Goal: Find contact information: Find contact information

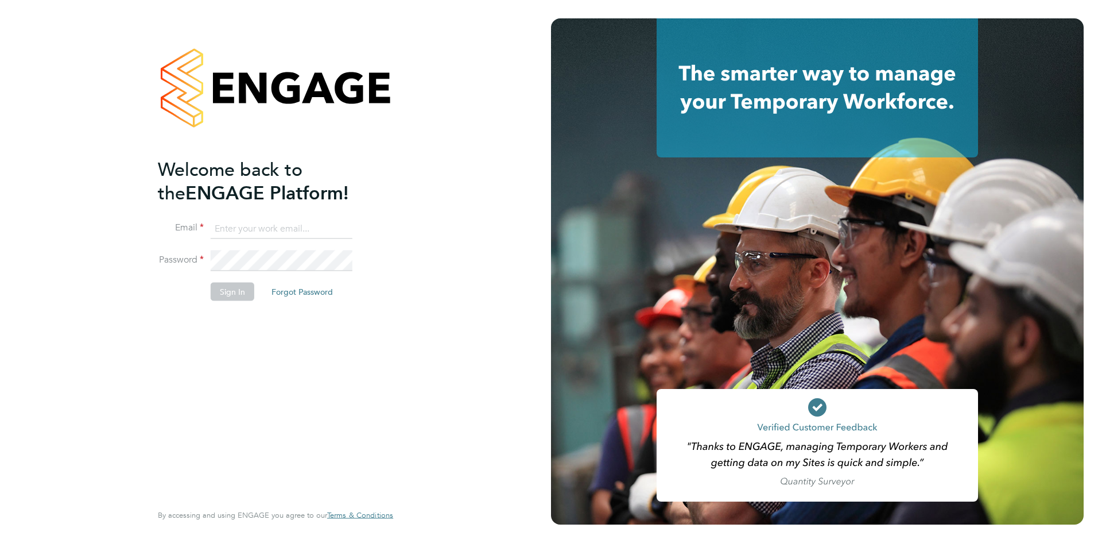
type input "MSPS@randstadcpe.com"
click at [242, 286] on button "Sign In" at bounding box center [233, 291] width 44 height 18
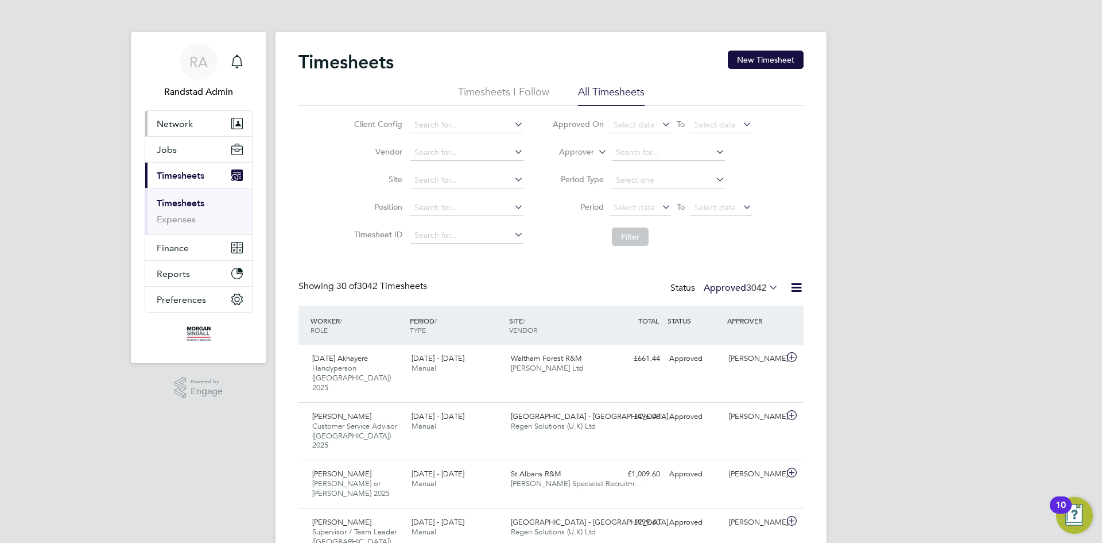
click at [171, 127] on span "Network" at bounding box center [175, 123] width 36 height 11
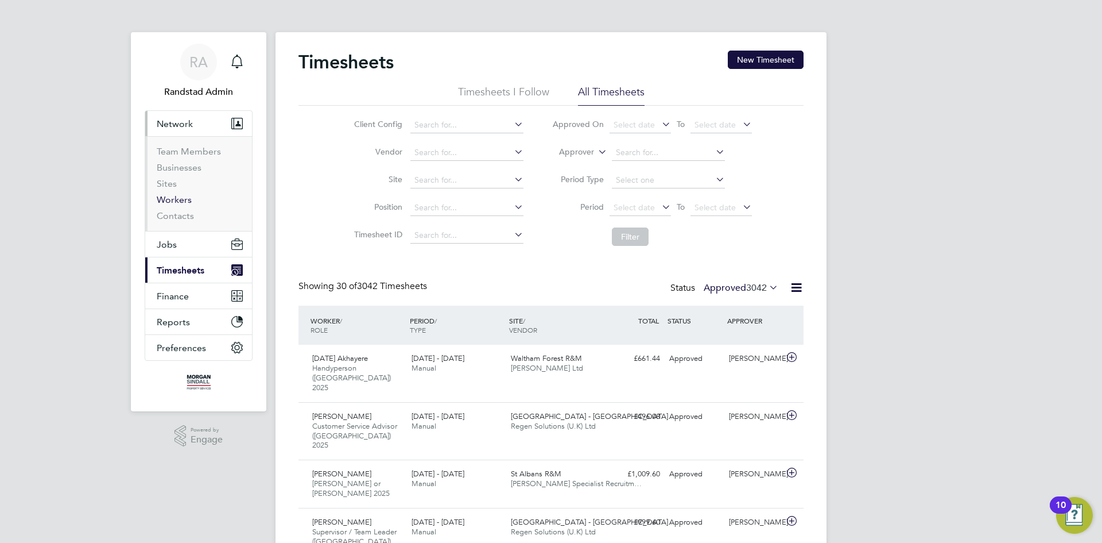
click at [169, 194] on link "Workers" at bounding box center [174, 199] width 35 height 11
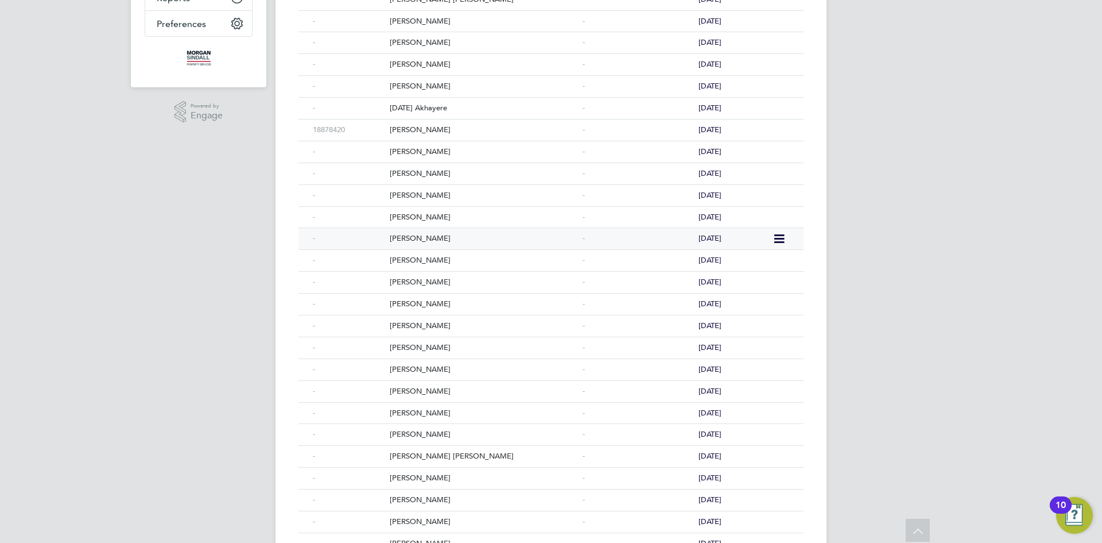
scroll to position [78, 0]
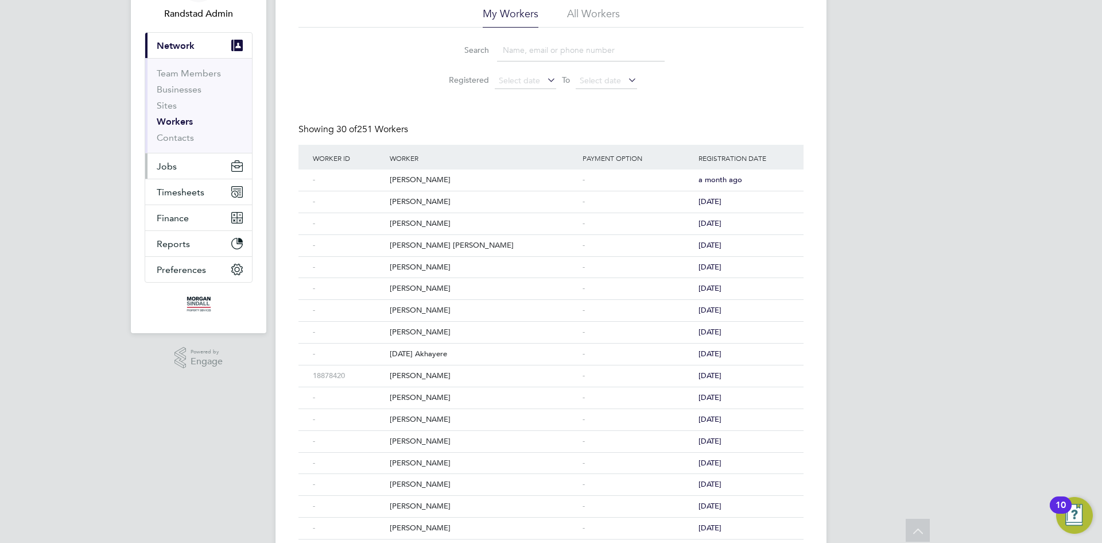
click at [188, 166] on button "Jobs" at bounding box center [198, 165] width 107 height 25
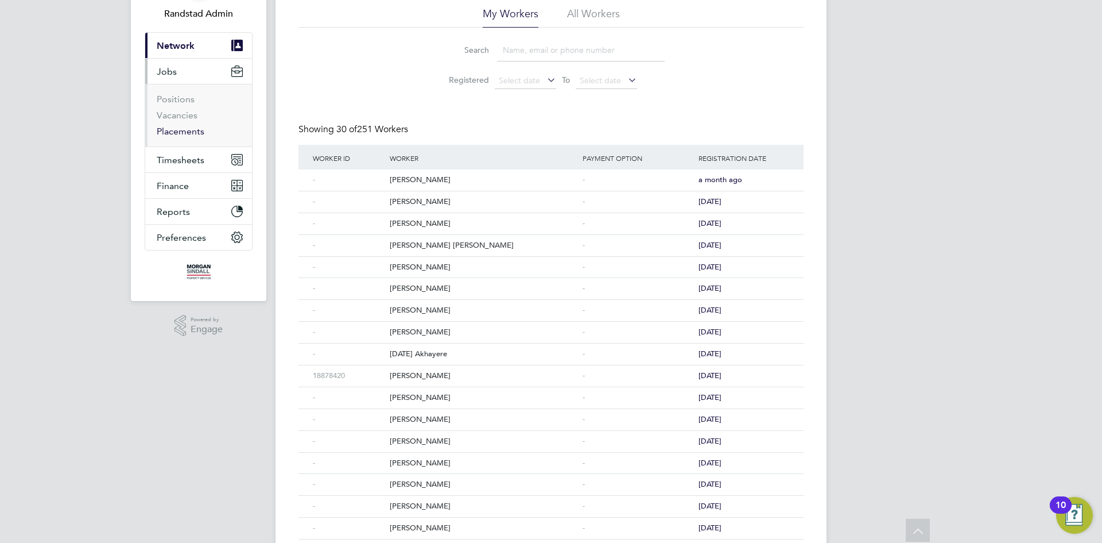
click at [182, 131] on link "Placements" at bounding box center [181, 131] width 48 height 11
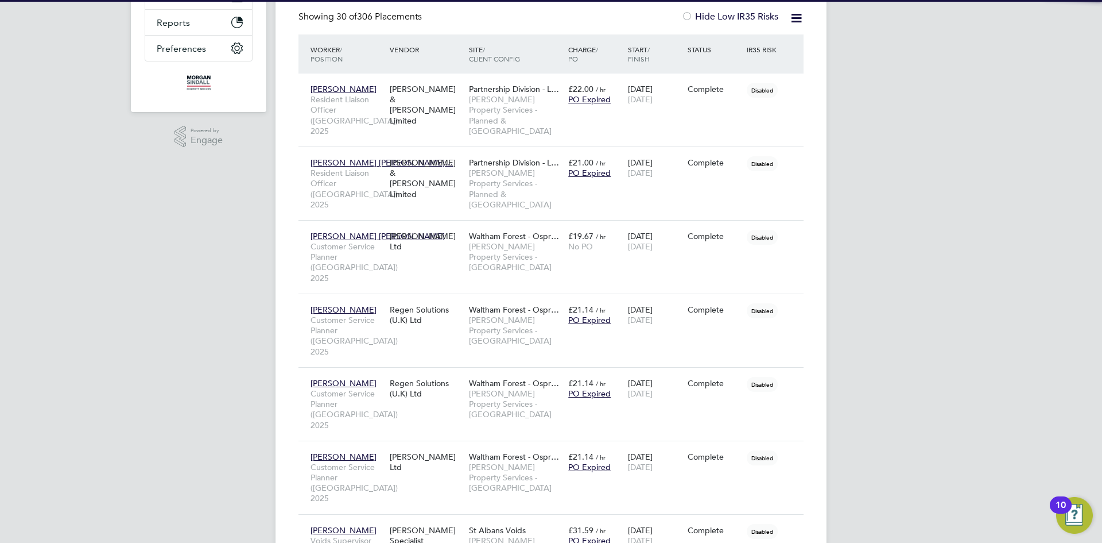
scroll to position [6, 6]
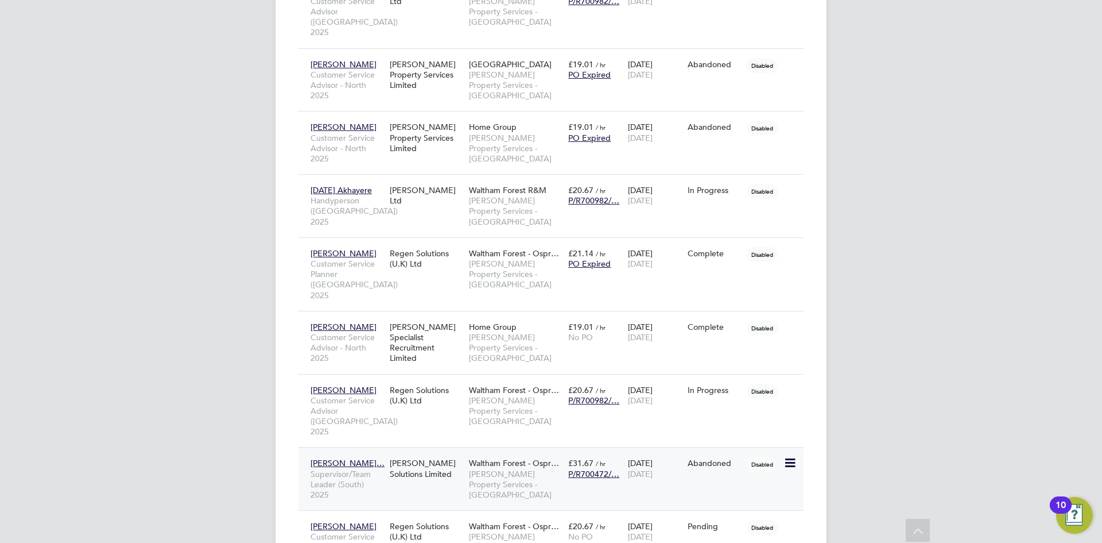
click at [378, 468] on span "Supervisor/Team Leader (South) 2025" at bounding box center [347, 484] width 73 height 32
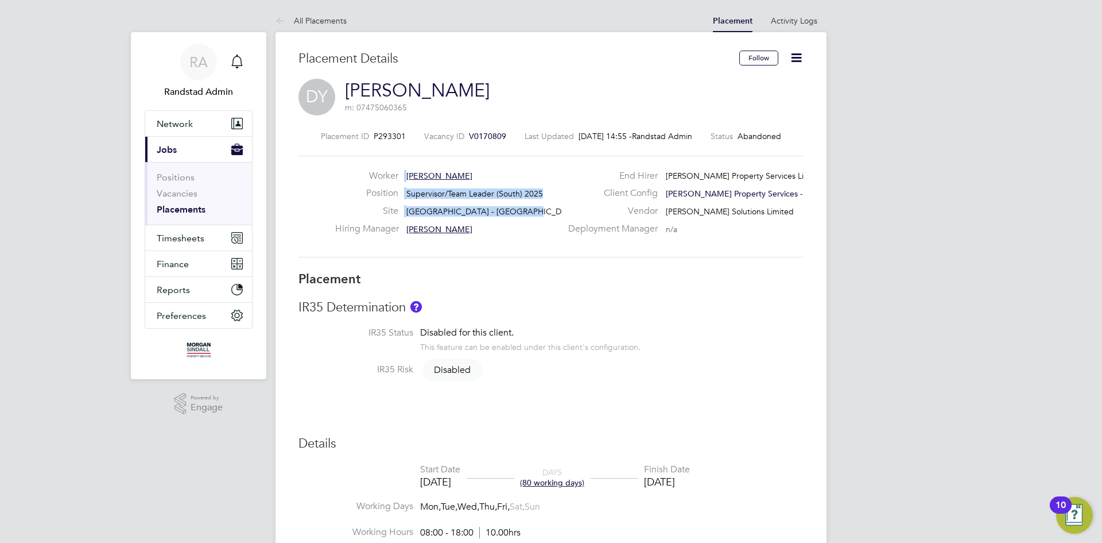
drag, startPoint x: 550, startPoint y: 208, endPoint x: 330, endPoint y: 174, distance: 223.1
click at [330, 174] on div "Worker Daaniyal Ahmad Younas Position Supervisor/Team Leader (South) 2025 Site …" at bounding box center [551, 206] width 514 height 73
click at [312, 177] on div "Worker Daaniyal Ahmad Younas Position Supervisor/Team Leader (South) 2025 Site …" at bounding box center [551, 206] width 514 height 73
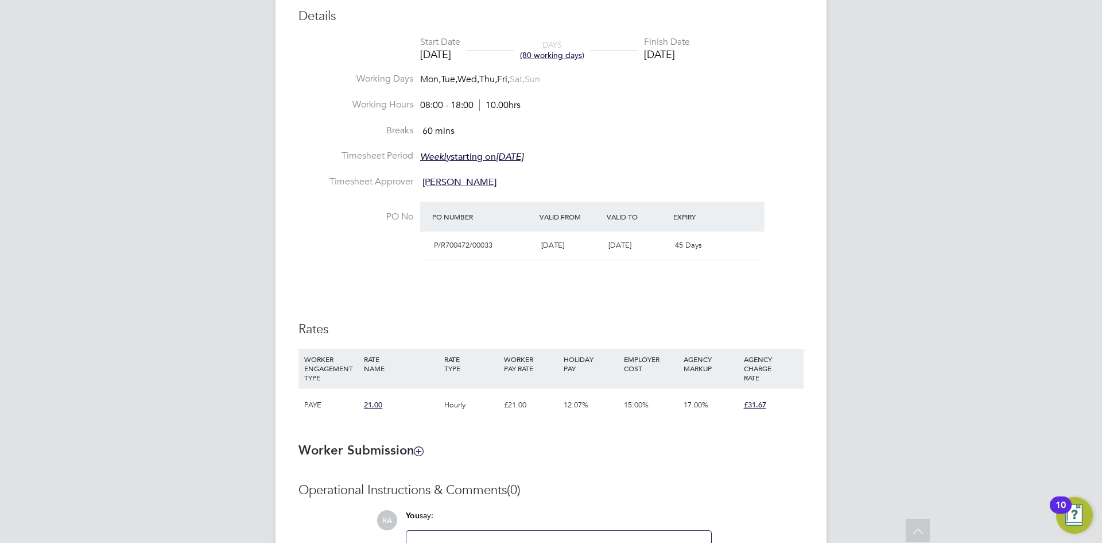
scroll to position [138, 0]
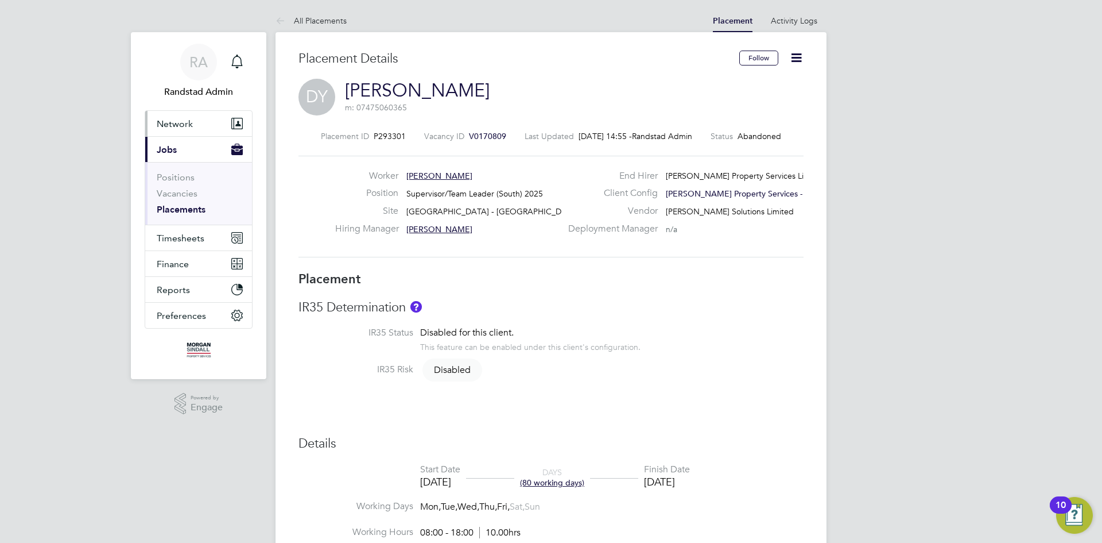
click at [174, 123] on span "Network" at bounding box center [175, 123] width 36 height 11
drag, startPoint x: 549, startPoint y: 91, endPoint x: 348, endPoint y: 87, distance: 201.0
click at [348, 87] on div "DY Daaniyal Ahmad Younas m: 07475060365" at bounding box center [551, 98] width 505 height 39
click at [343, 84] on div "DY Daaniyal Ahmad Younas m: 07475060365" at bounding box center [551, 98] width 505 height 39
drag, startPoint x: 544, startPoint y: 90, endPoint x: 325, endPoint y: 88, distance: 219.3
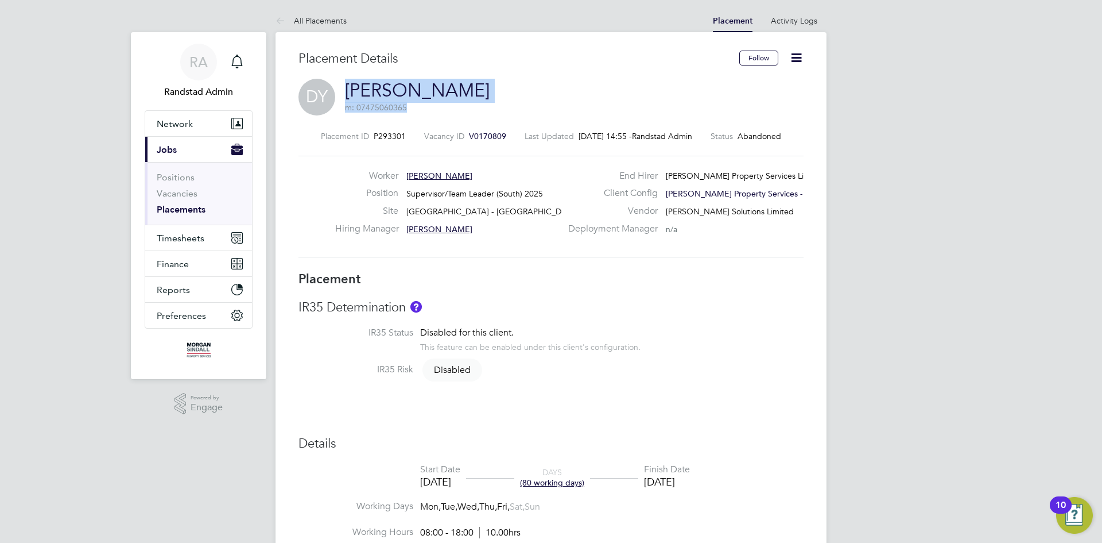
click at [325, 88] on div "DY Daaniyal Ahmad Younas m: 07475060365" at bounding box center [551, 98] width 505 height 39
click at [592, 93] on div "DY Daaniyal Ahmad Younas m: 07475060365" at bounding box center [551, 98] width 505 height 39
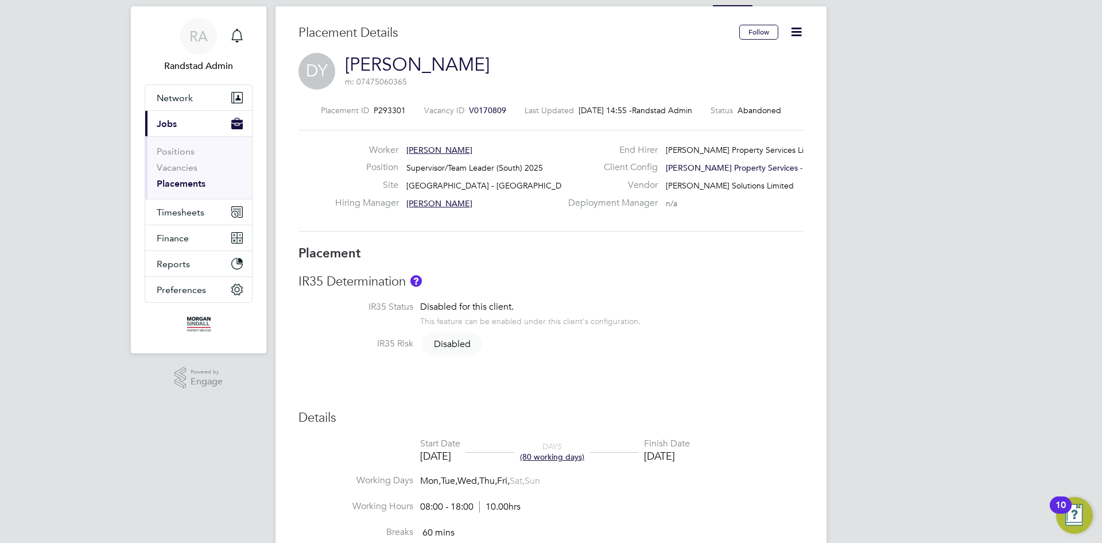
scroll to position [29, 0]
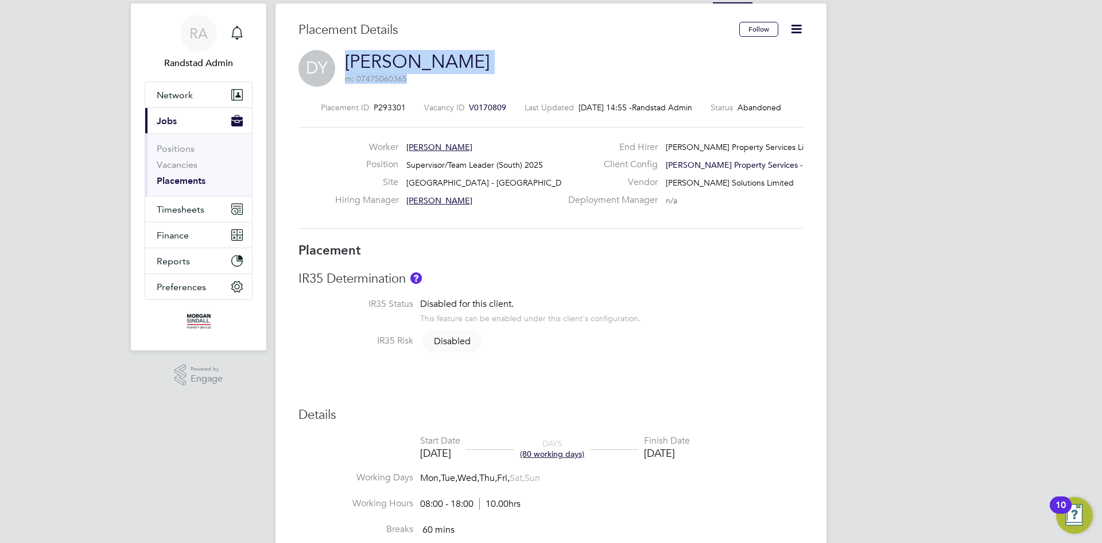
drag, startPoint x: 544, startPoint y: 60, endPoint x: 324, endPoint y: 56, distance: 219.9
click at [324, 56] on div "DY Daaniyal Ahmad Younas m: 07475060365" at bounding box center [551, 69] width 505 height 39
copy h2 "Daaniyal Ahmad Younas m: 07475060365"
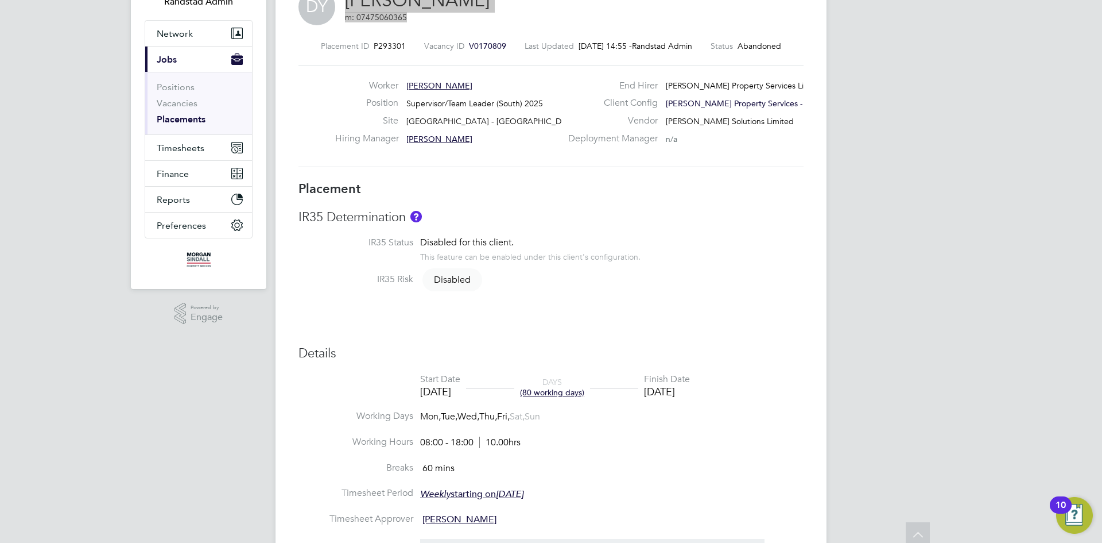
scroll to position [0, 0]
